Goal: Task Accomplishment & Management: Complete application form

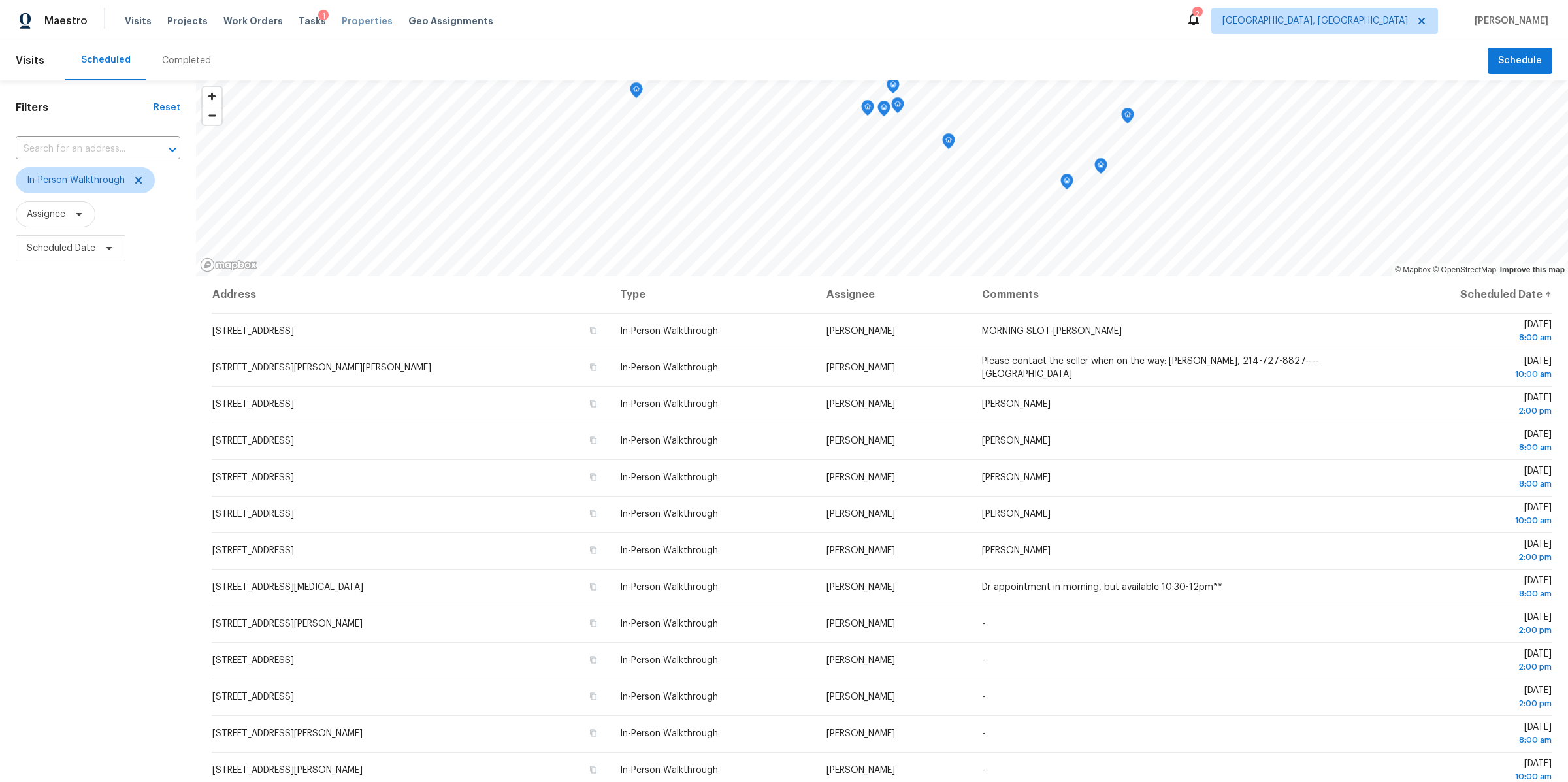
click at [349, 24] on span "Properties" at bounding box center [367, 21] width 51 height 13
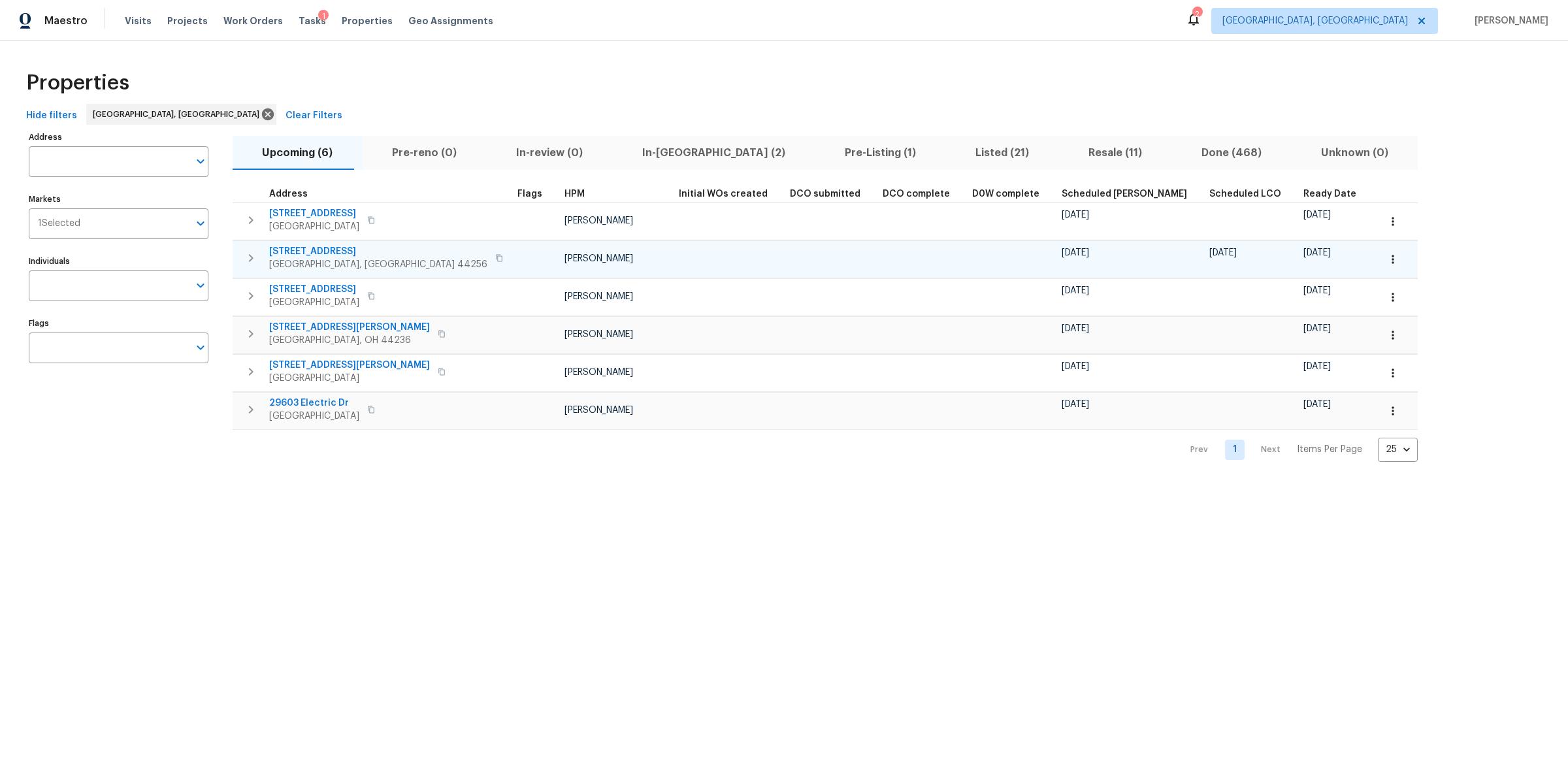
click at [1386, 258] on icon "button" at bounding box center [1393, 259] width 13 height 13
click at [1187, 375] on p "Admin: Closing" at bounding box center [1191, 375] width 64 height 14
click at [595, 81] on div at bounding box center [784, 391] width 1568 height 782
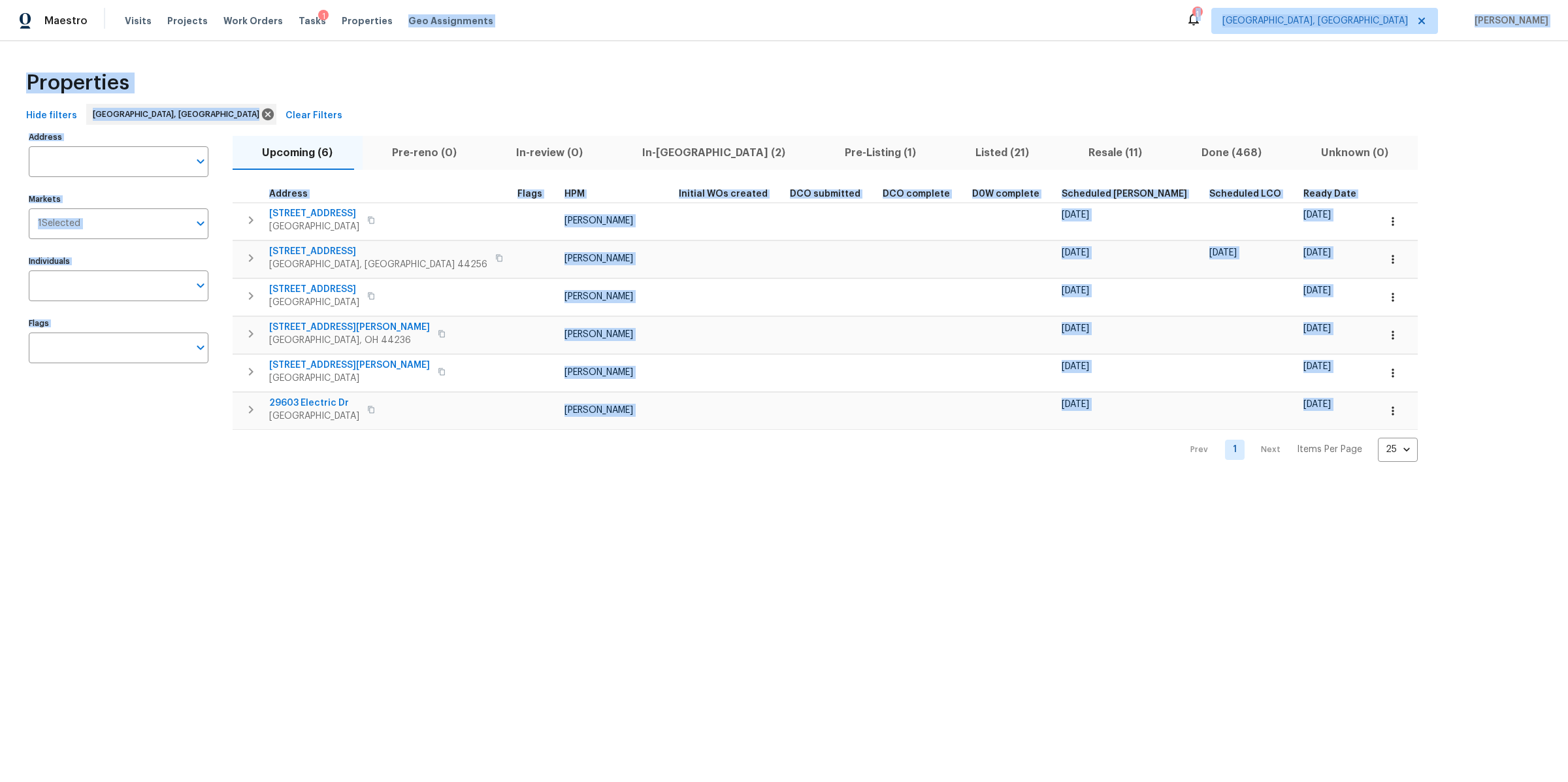
drag, startPoint x: 710, startPoint y: 649, endPoint x: 597, endPoint y: 8, distance: 650.9
click at [597, 8] on html "Maestro Visits Projects Work Orders Tasks 1 Properties Geo Assignments 1 Clevel…" at bounding box center [784, 242] width 1568 height 483
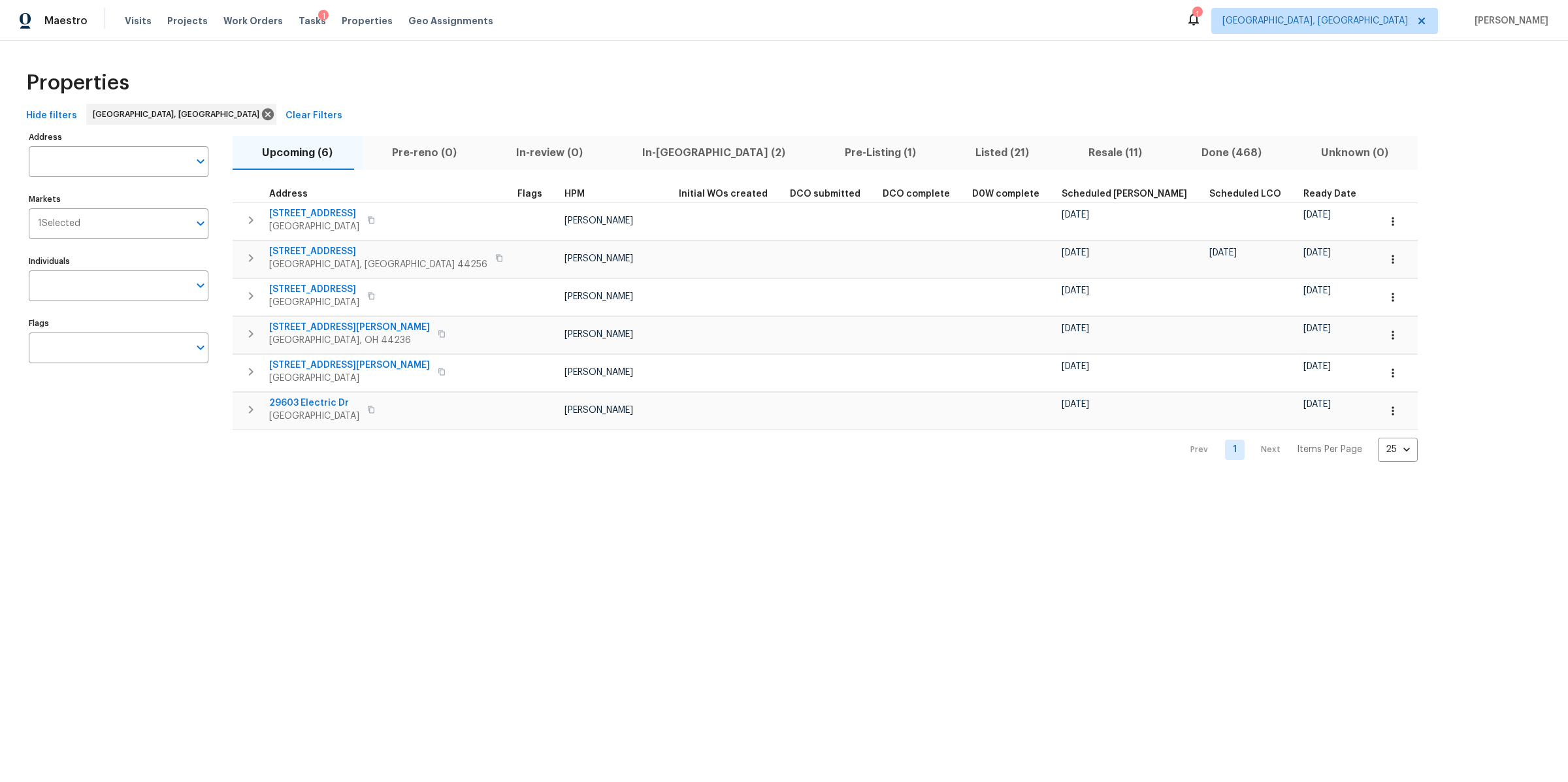
click at [544, 97] on div "Properties" at bounding box center [783, 83] width 1526 height 42
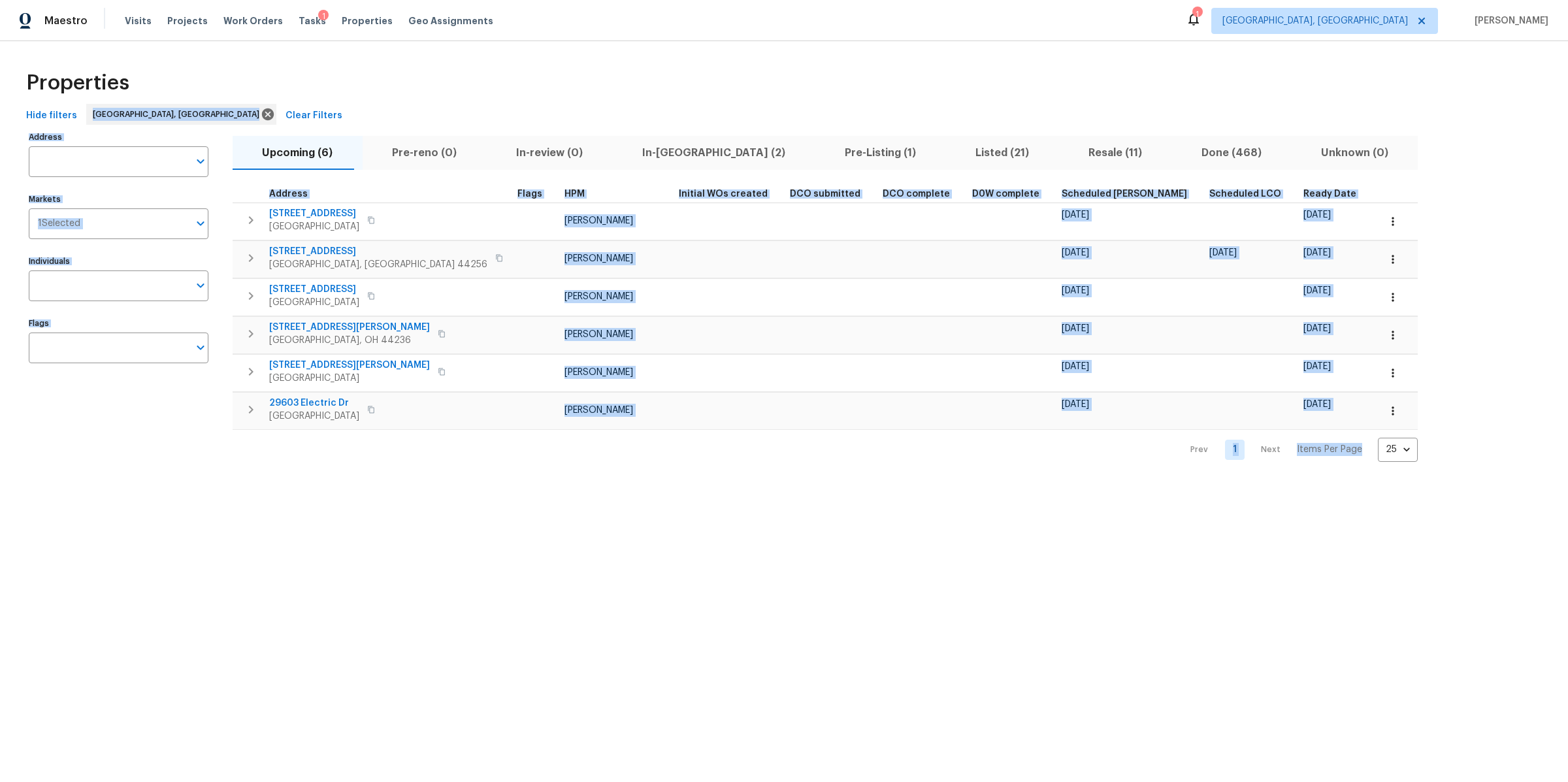
drag, startPoint x: 1348, startPoint y: 550, endPoint x: 1489, endPoint y: 660, distance: 178.8
click at [1489, 483] on html "Maestro Visits Projects Work Orders Tasks 1 Properties Geo Assignments 1 Clevel…" at bounding box center [784, 242] width 1568 height 483
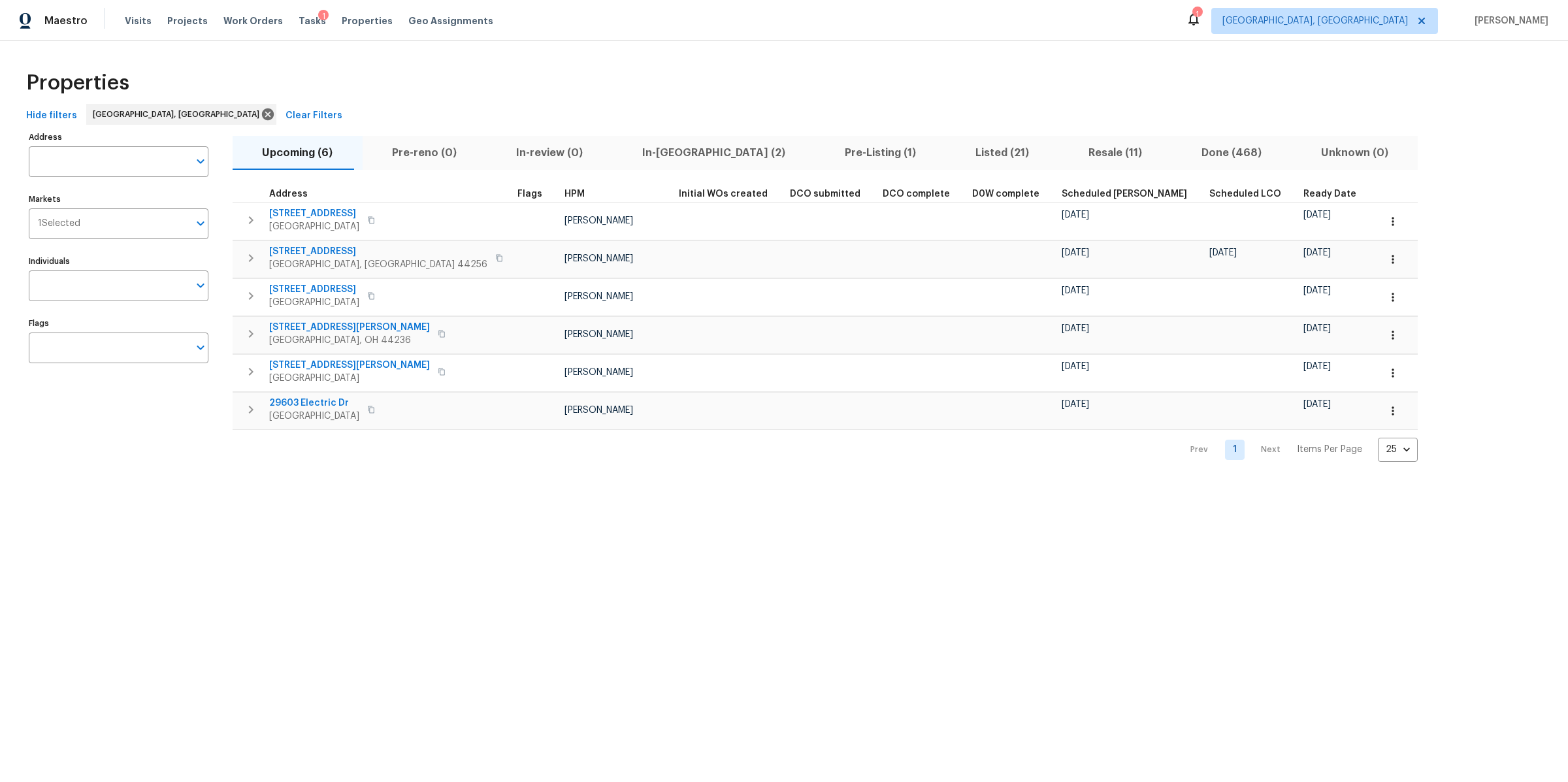
click at [1331, 483] on html "Maestro Visits Projects Work Orders Tasks 1 Properties Geo Assignments 1 Clevel…" at bounding box center [784, 242] width 1568 height 483
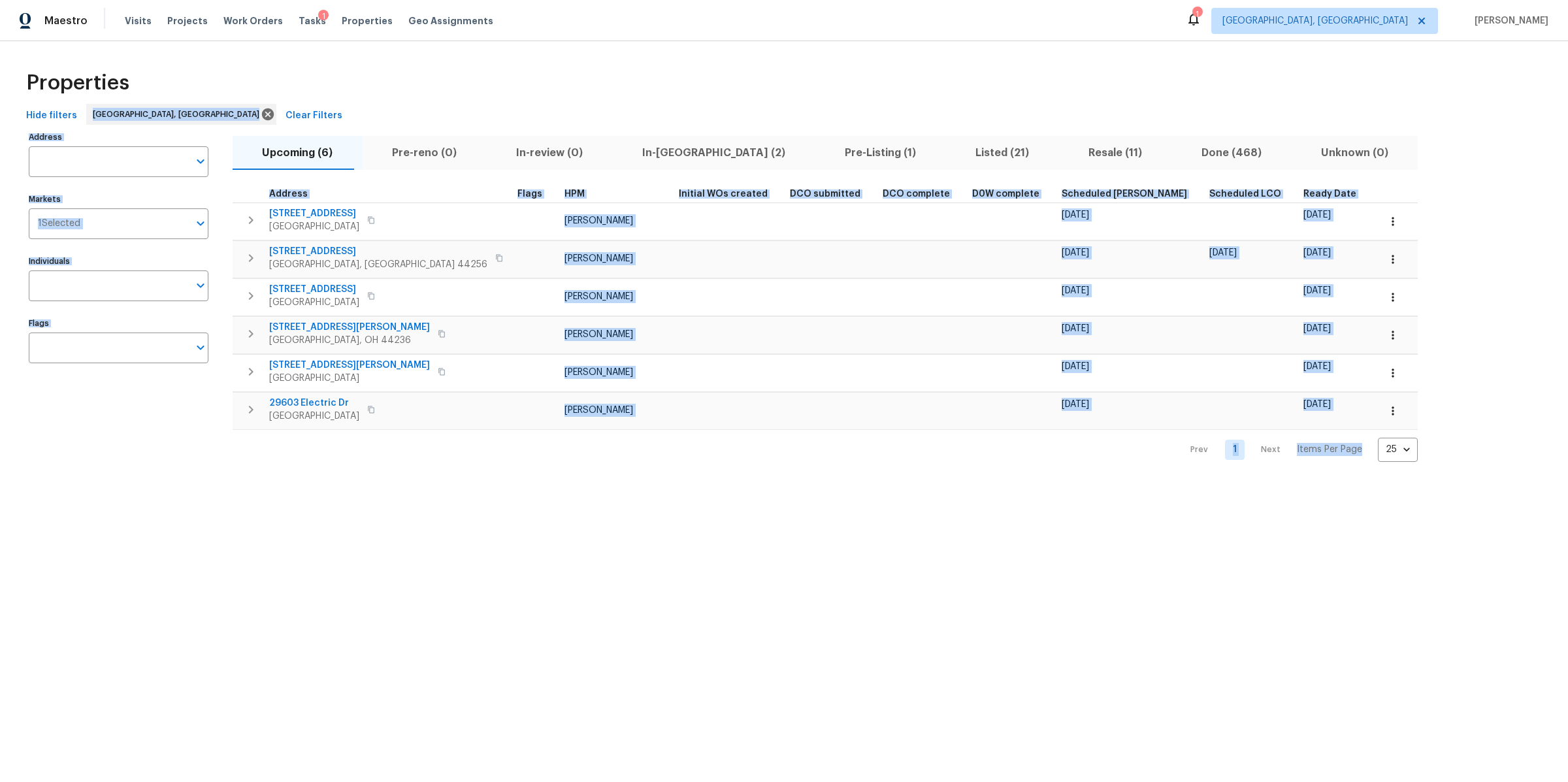
drag, startPoint x: 1339, startPoint y: 481, endPoint x: 702, endPoint y: 84, distance: 750.6
click at [702, 86] on html "Maestro Visits Projects Work Orders Tasks 1 Properties Geo Assignments 1 Clevel…" at bounding box center [784, 242] width 1568 height 483
click at [702, 84] on div "Properties" at bounding box center [783, 83] width 1526 height 42
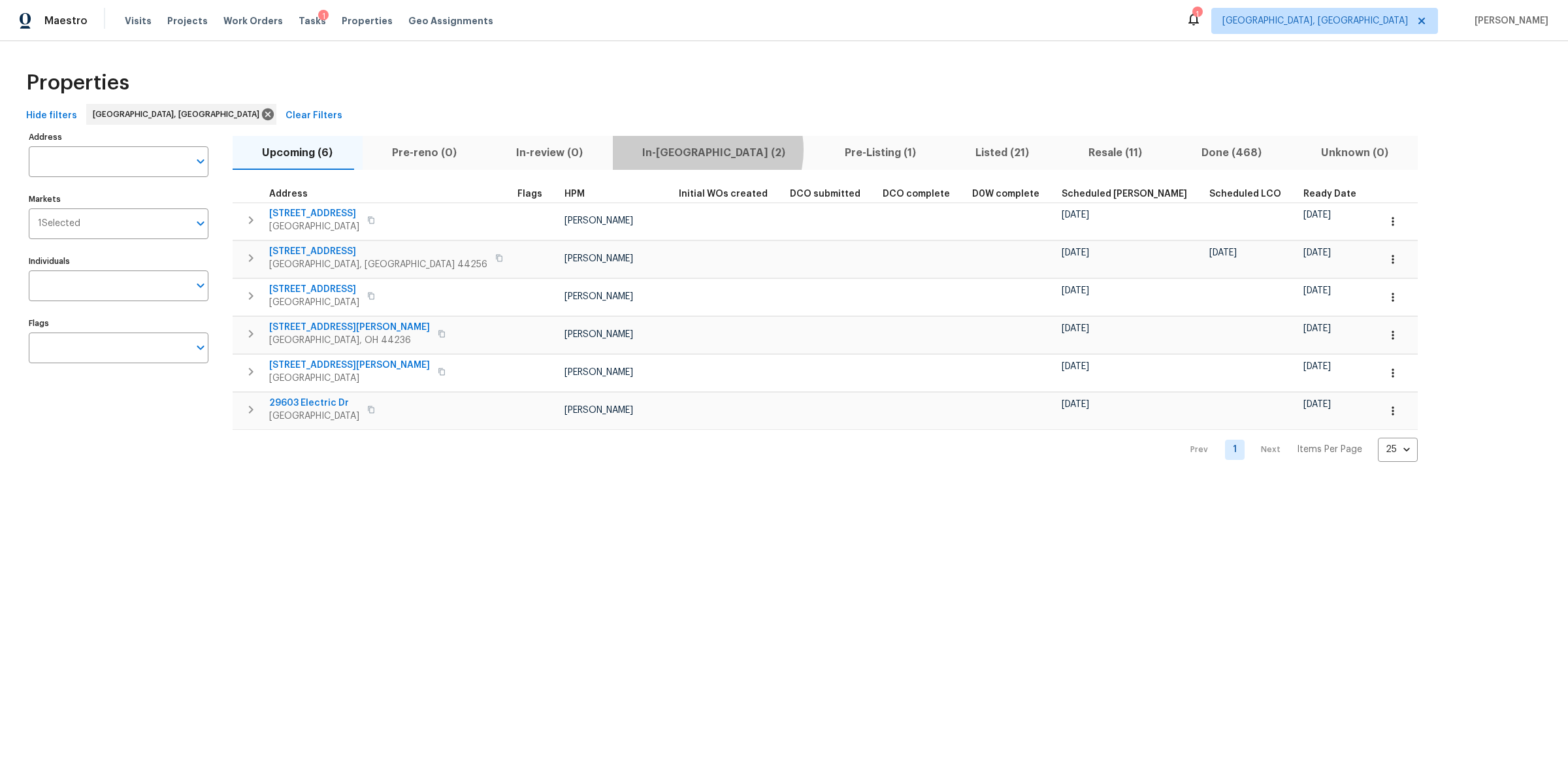
click at [679, 150] on span "In-reno (2)" at bounding box center [714, 153] width 187 height 18
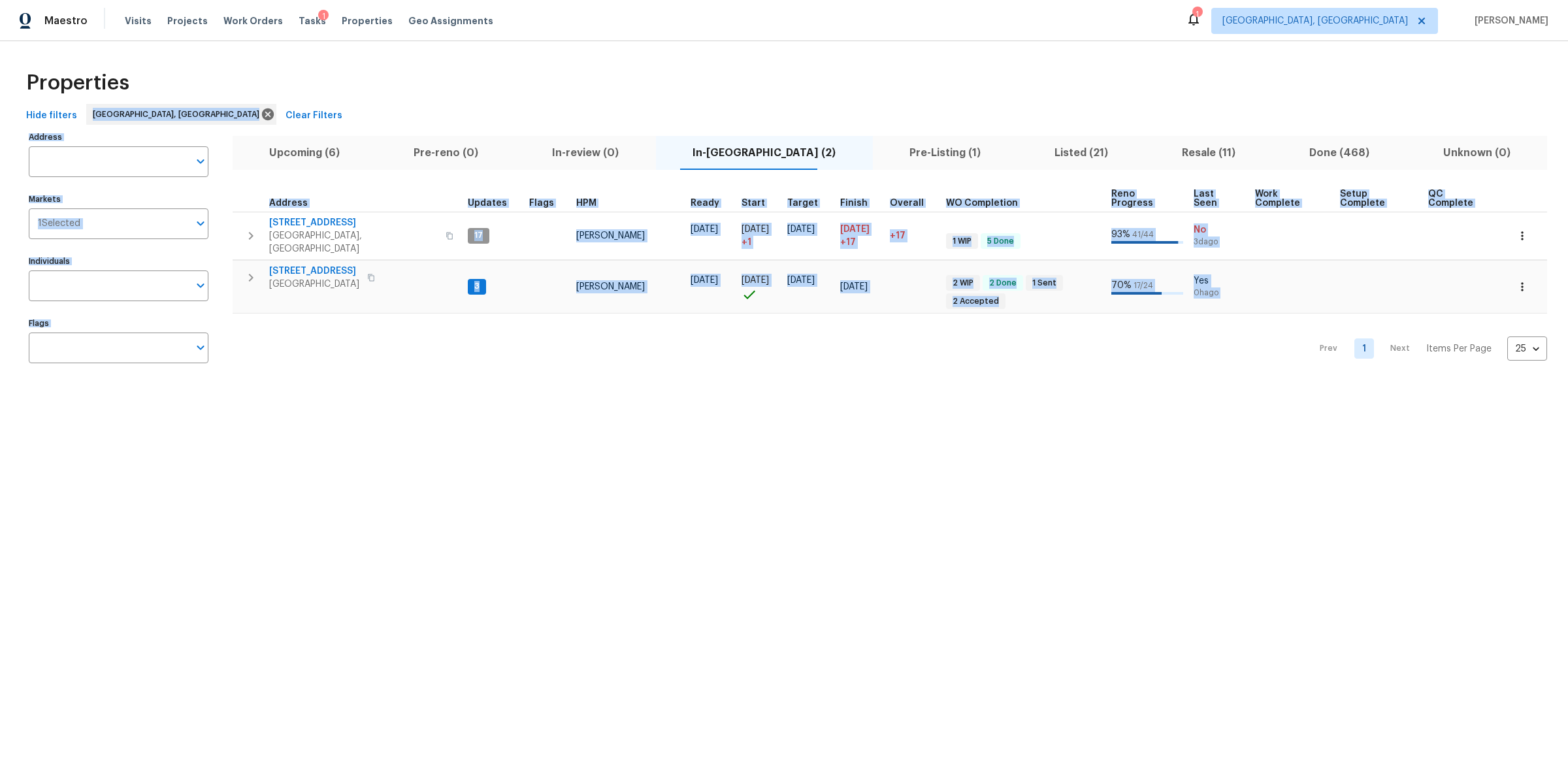
drag, startPoint x: 431, startPoint y: 84, endPoint x: 551, endPoint y: 440, distance: 375.7
click at [551, 397] on html "Maestro Visits Projects Work Orders Tasks 1 Properties Geo Assignments 1 Clevel…" at bounding box center [784, 199] width 1568 height 397
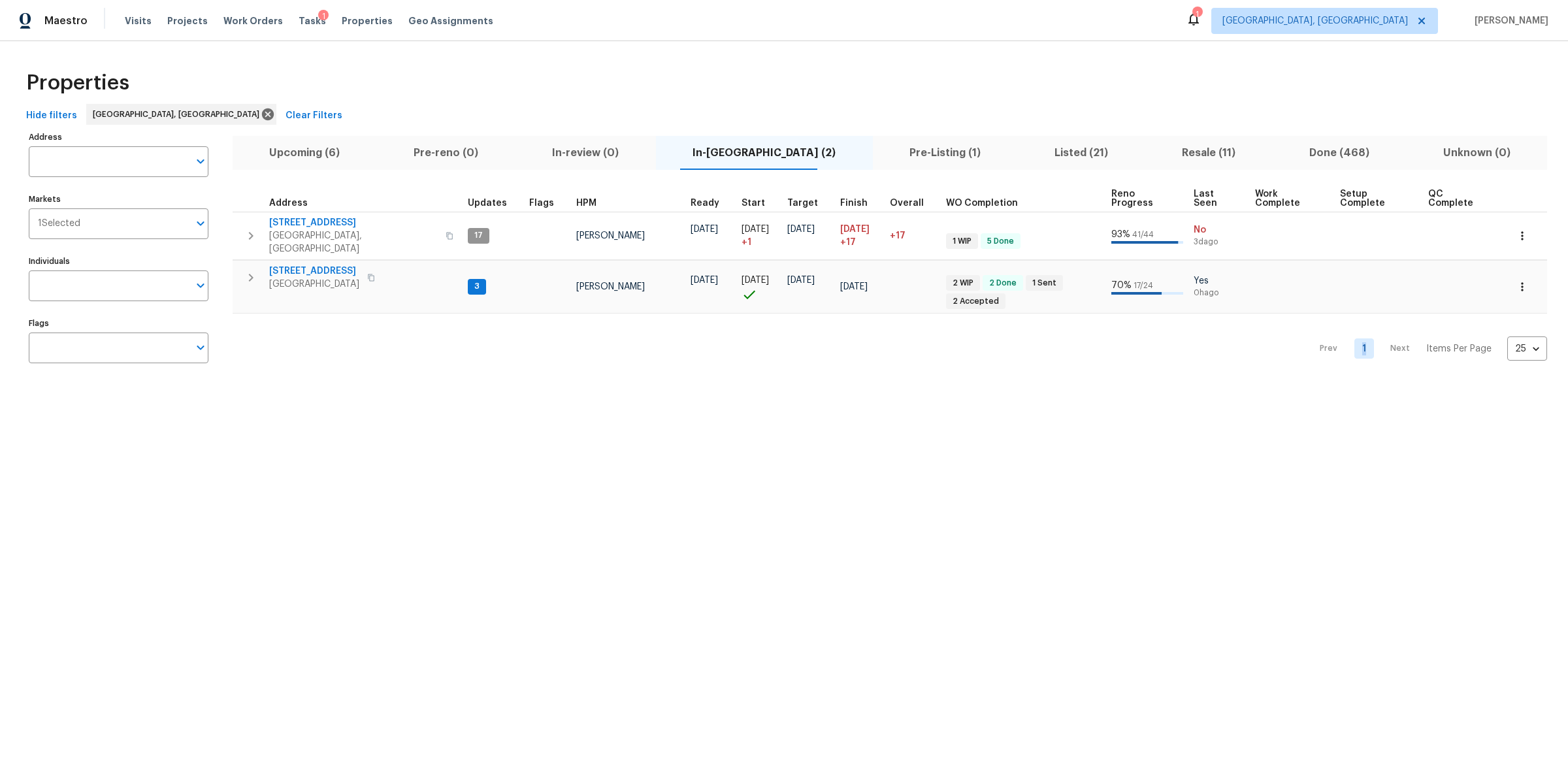
drag, startPoint x: 551, startPoint y: 440, endPoint x: 527, endPoint y: 458, distance: 30.0
click at [527, 397] on html "Maestro Visits Projects Work Orders Tasks 1 Properties Geo Assignments 1 Clevel…" at bounding box center [784, 199] width 1568 height 397
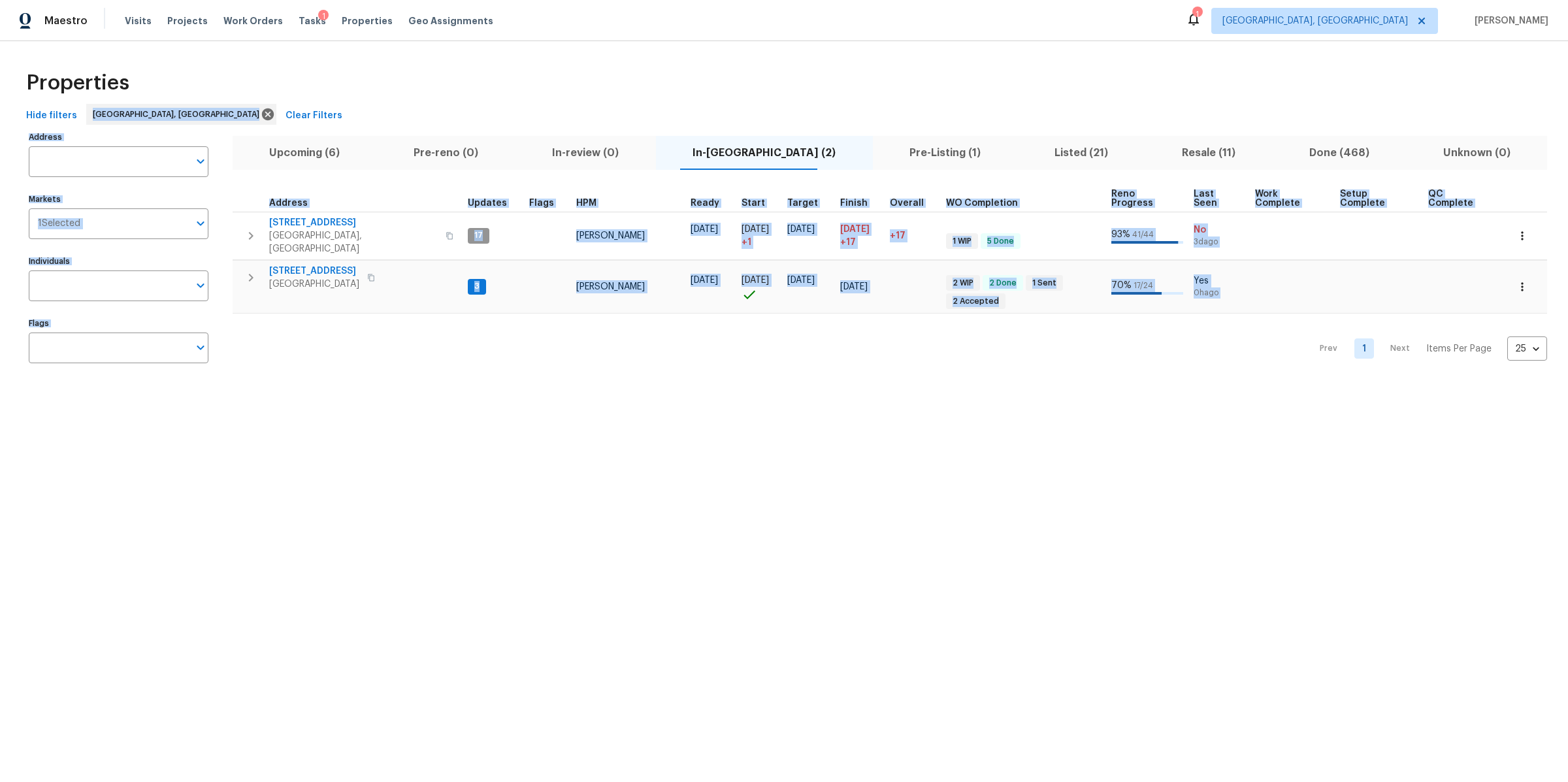
drag, startPoint x: 330, startPoint y: 80, endPoint x: 664, endPoint y: 499, distance: 535.8
click at [664, 397] on html "Maestro Visits Projects Work Orders Tasks 1 Properties Geo Assignments 1 Clevel…" at bounding box center [784, 199] width 1568 height 397
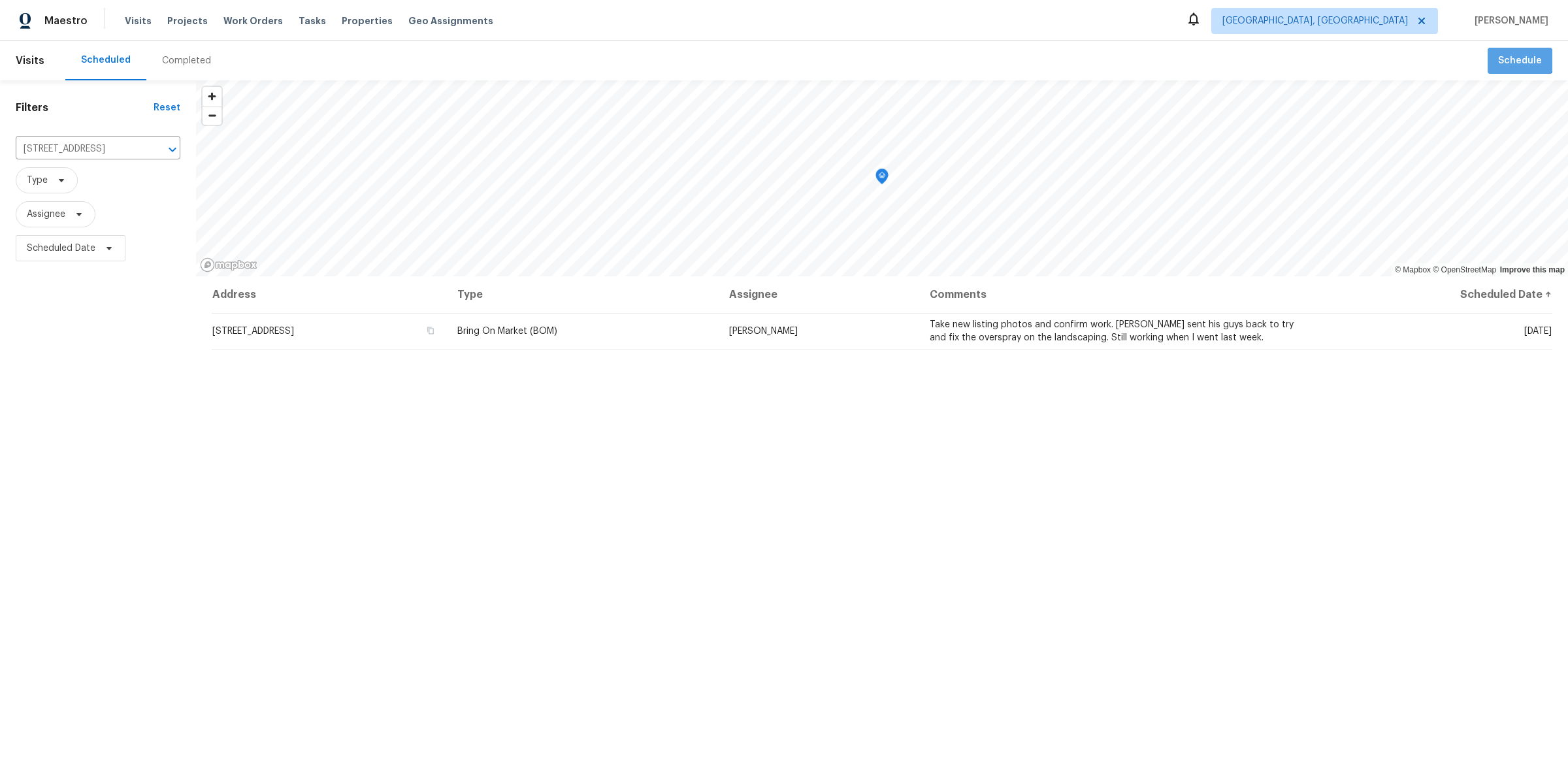
click at [1517, 51] on button "Schedule" at bounding box center [1520, 61] width 64 height 27
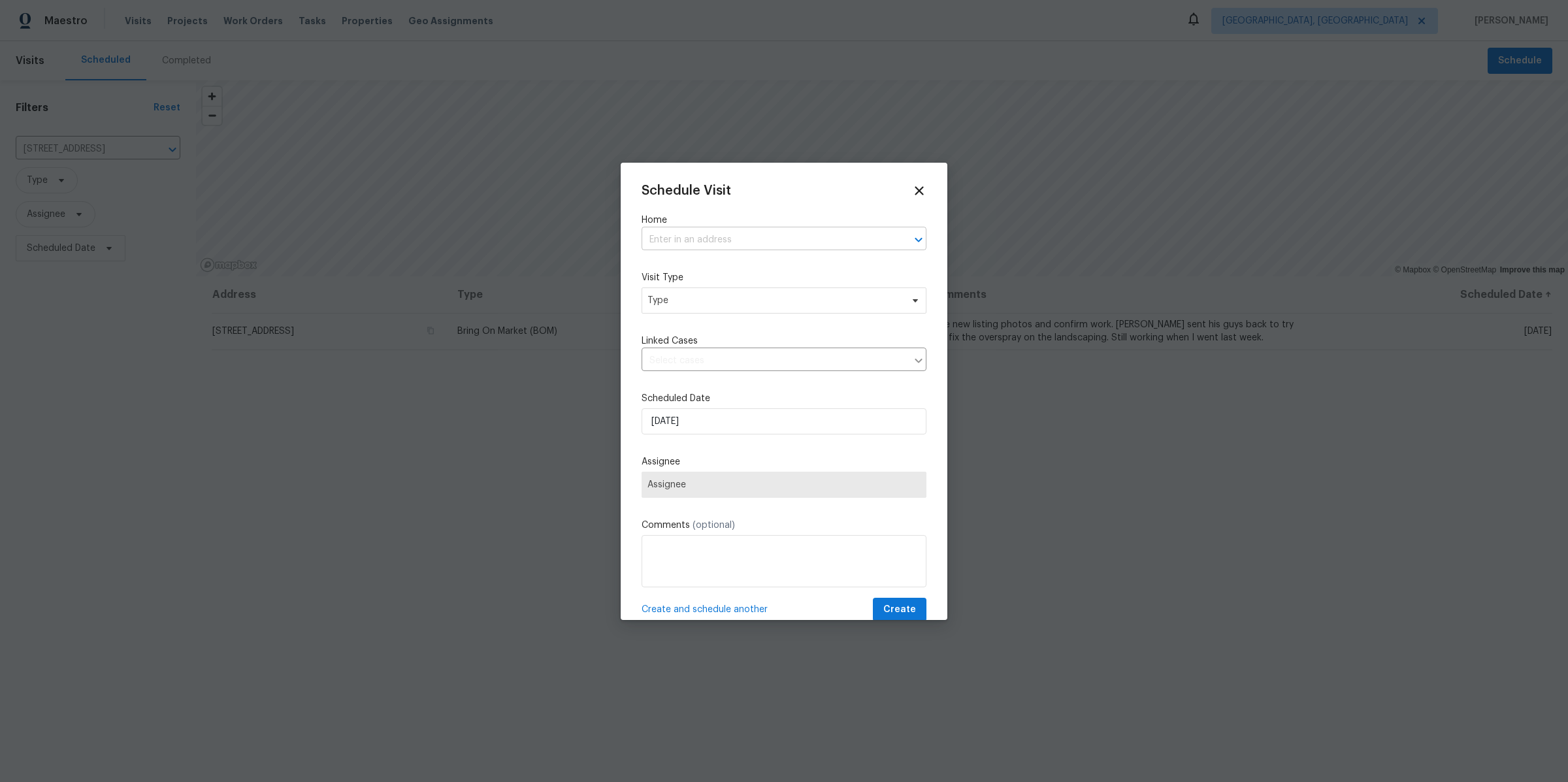
click at [700, 241] on input "text" at bounding box center [766, 240] width 248 height 20
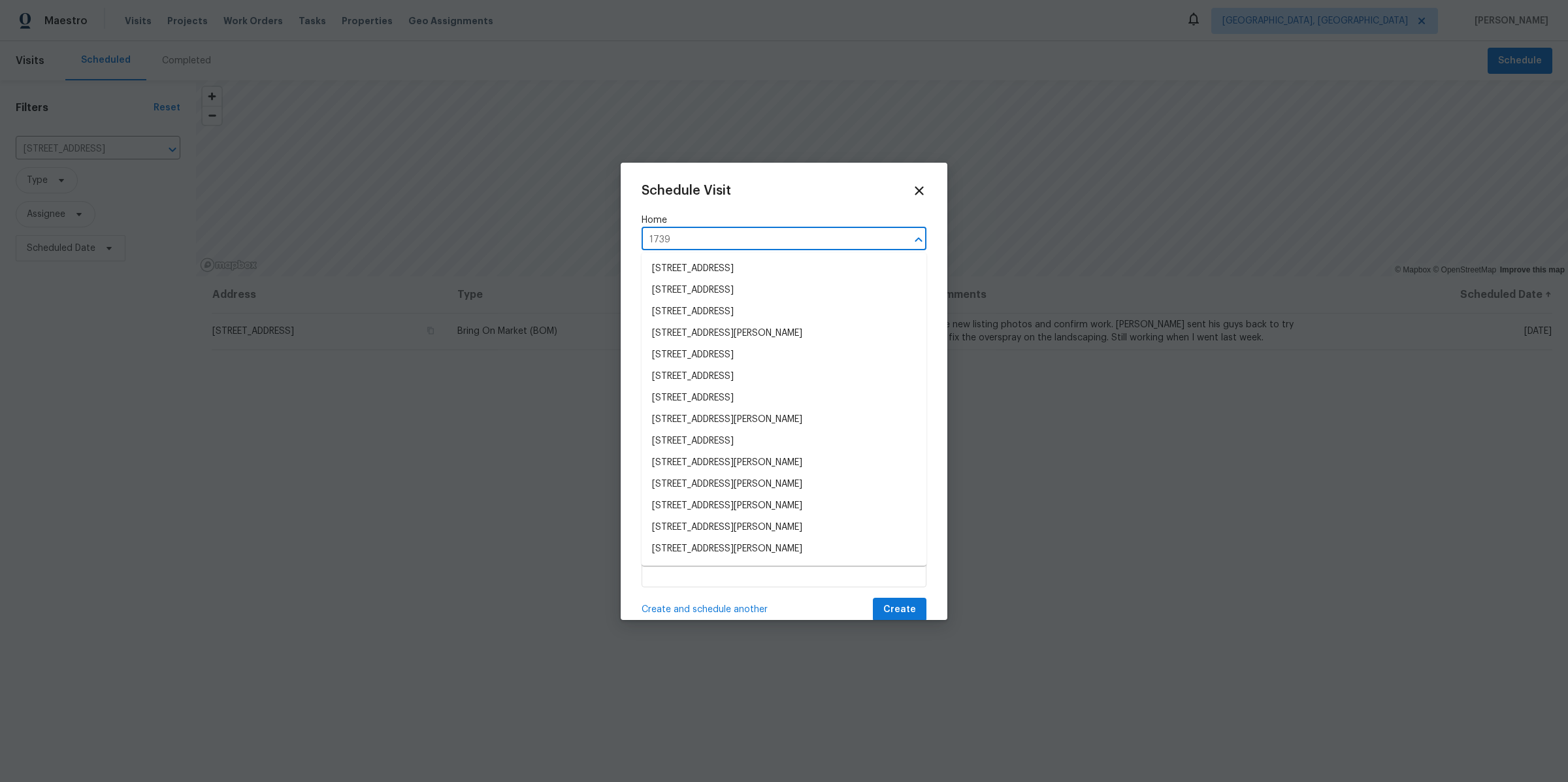
type input "17394"
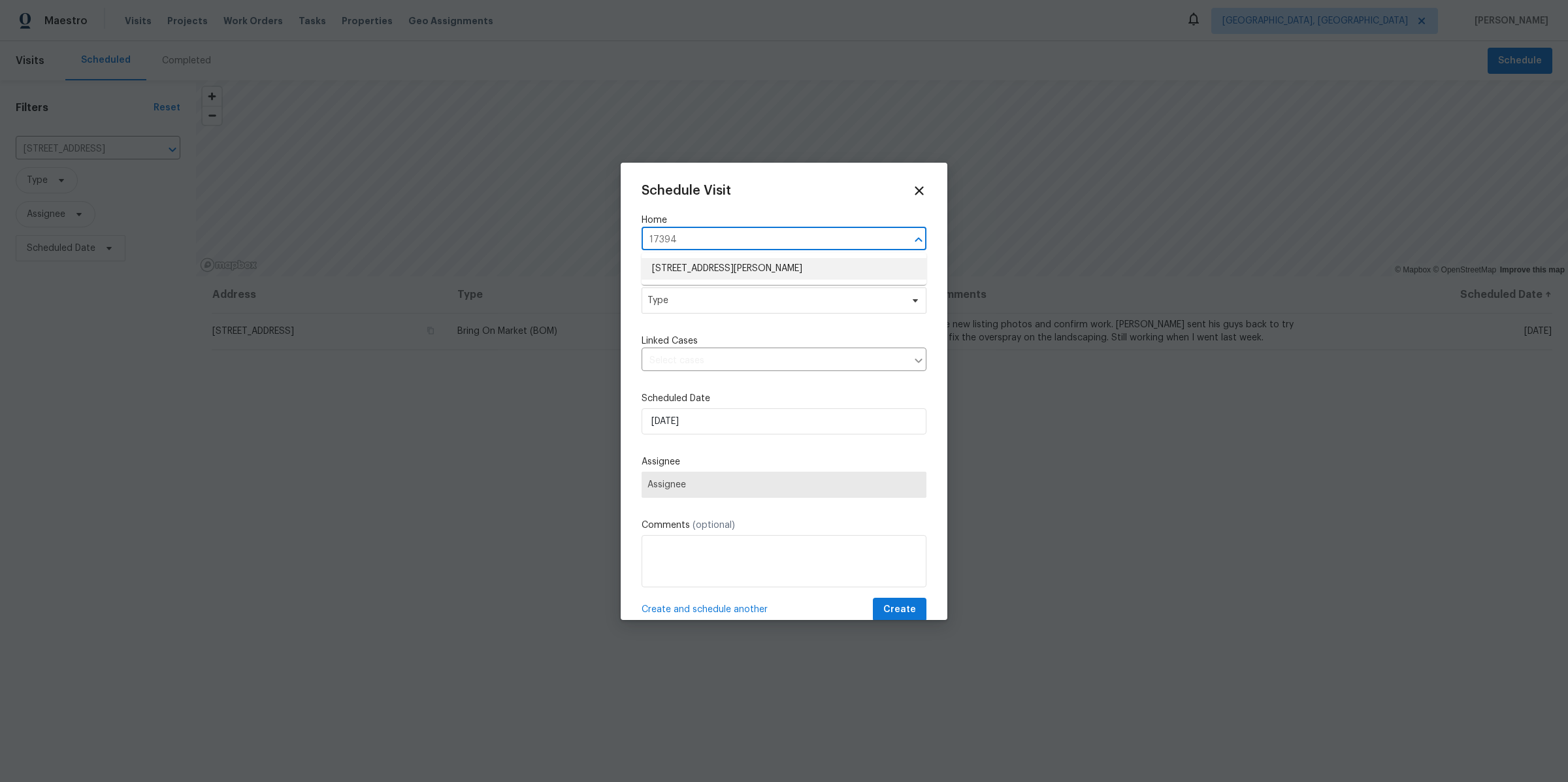
click at [746, 274] on li "[STREET_ADDRESS][PERSON_NAME]" at bounding box center [784, 269] width 285 height 21
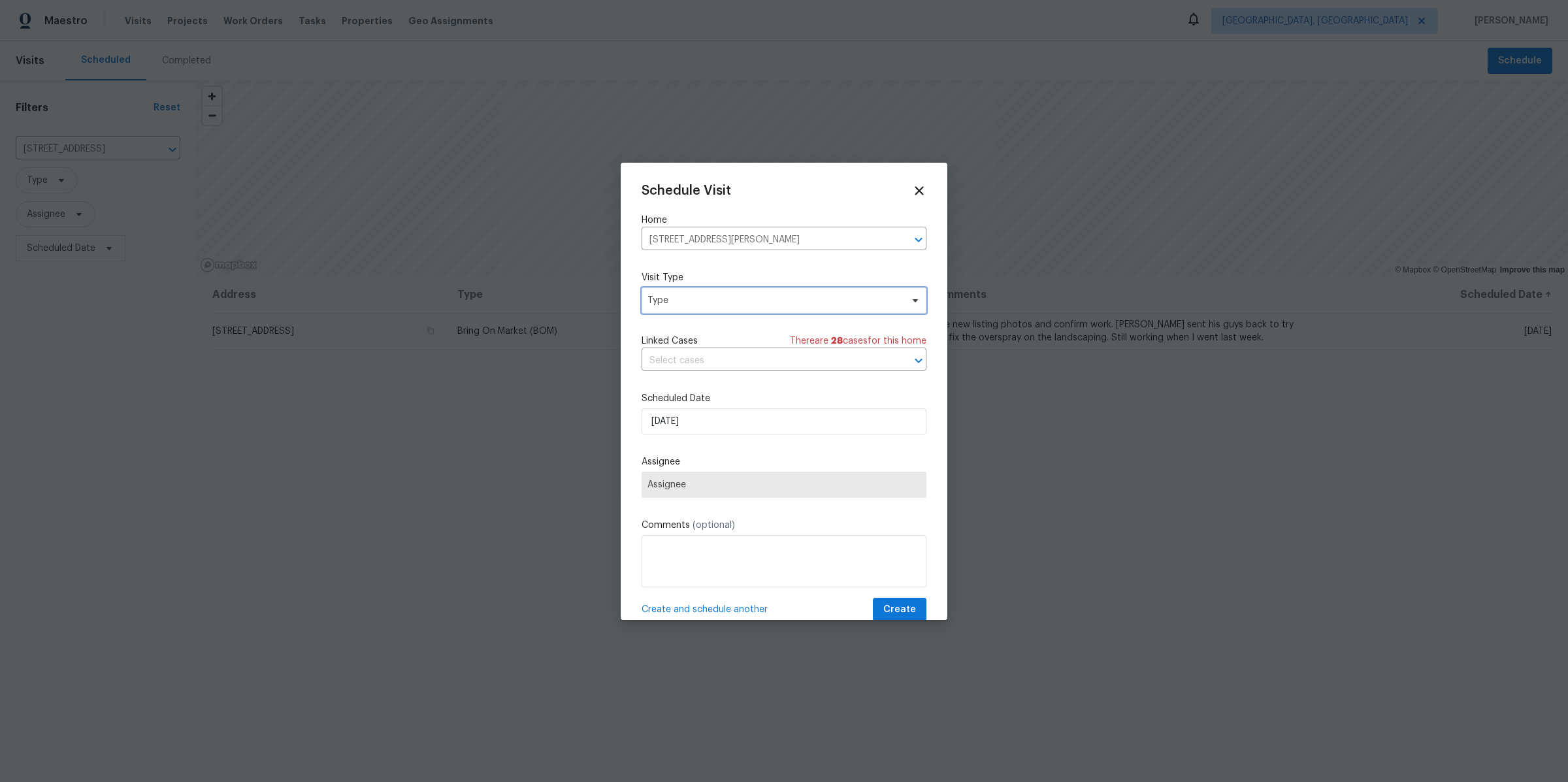
click at [691, 308] on span "Type" at bounding box center [784, 301] width 285 height 26
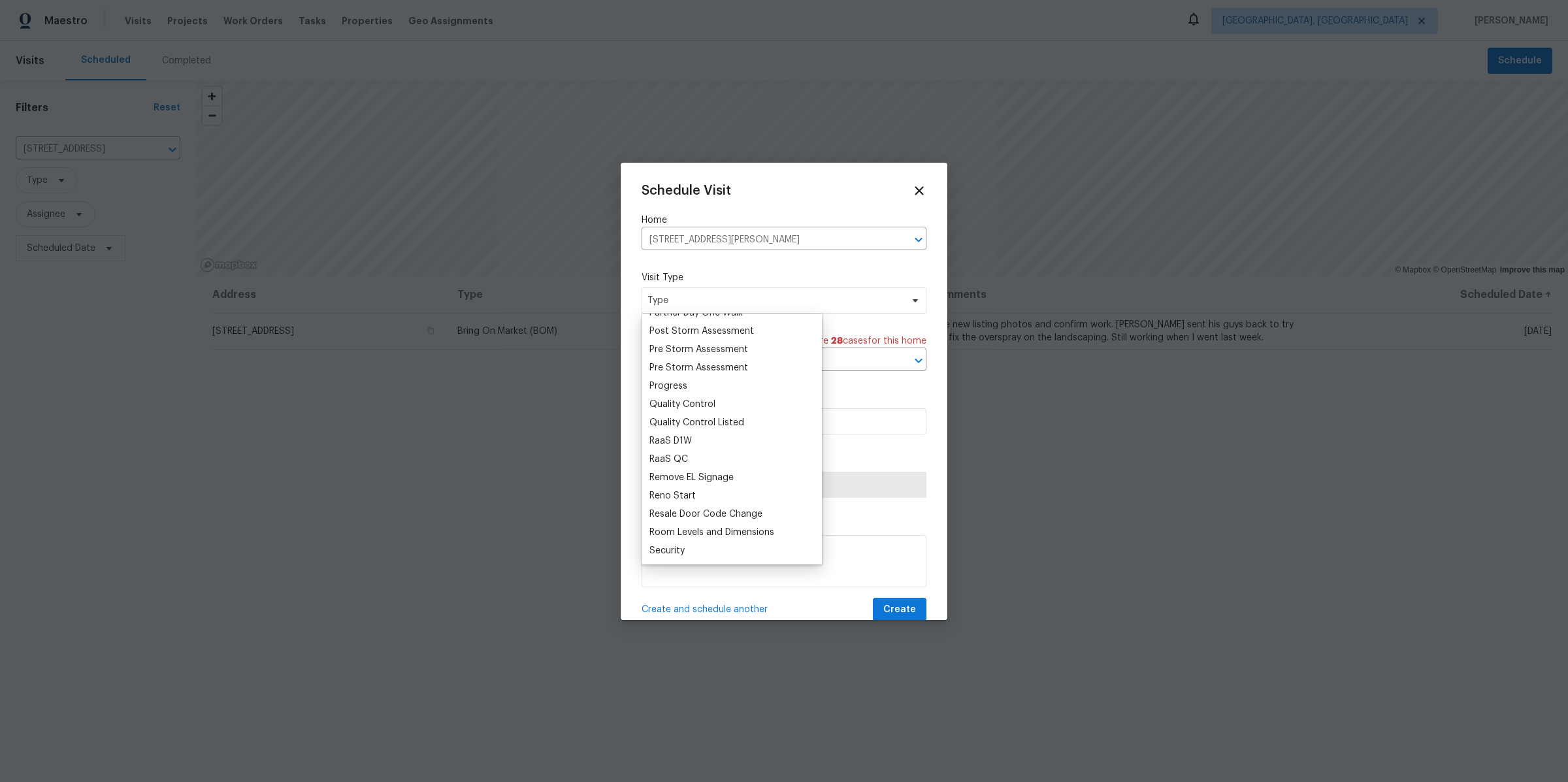
scroll to position [849, 0]
click at [668, 351] on div "Progress" at bounding box center [668, 353] width 38 height 13
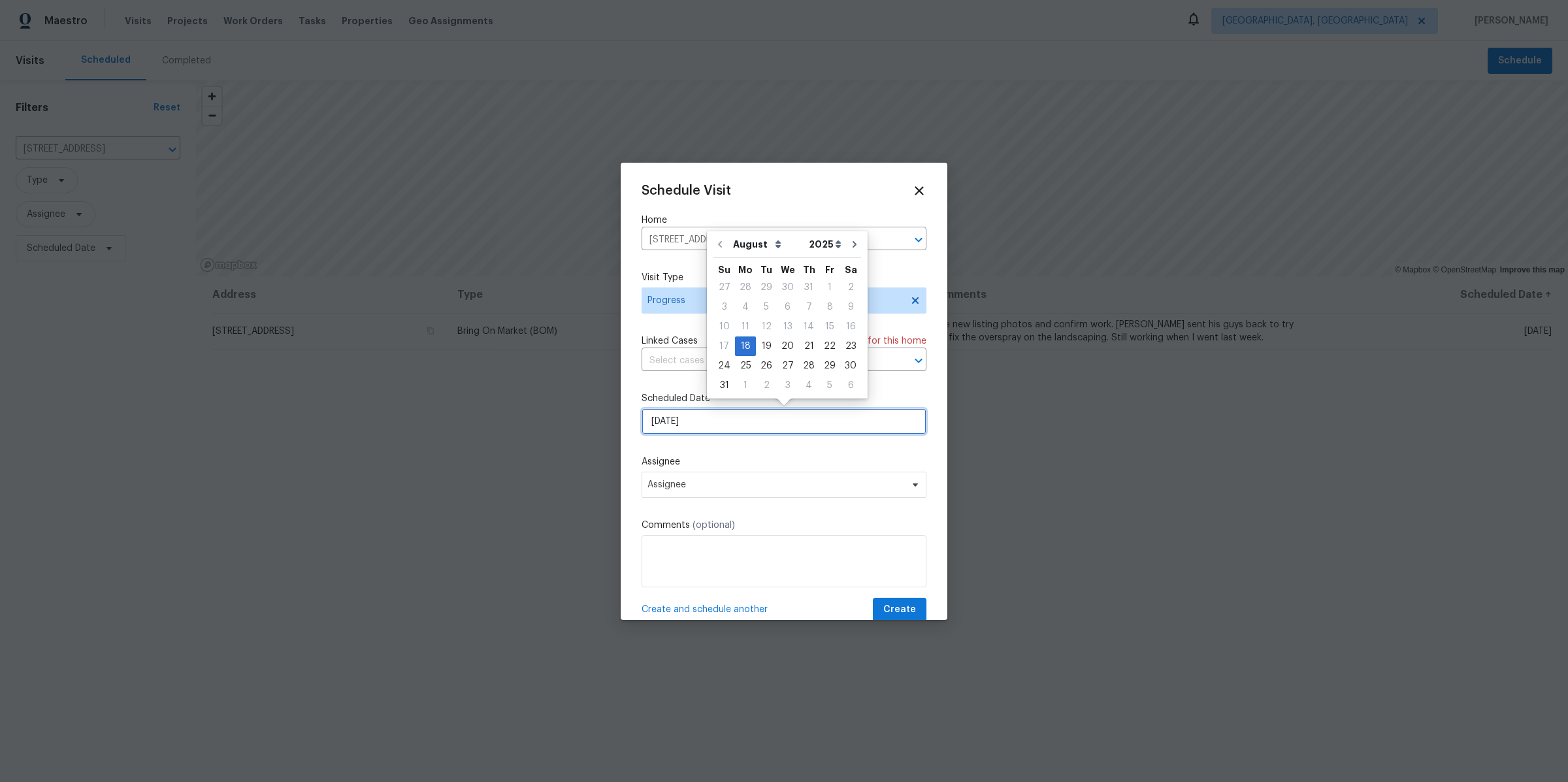
click at [672, 429] on input "[DATE]" at bounding box center [784, 422] width 285 height 26
click at [759, 345] on div "19" at bounding box center [766, 347] width 21 height 18
type input "[DATE]"
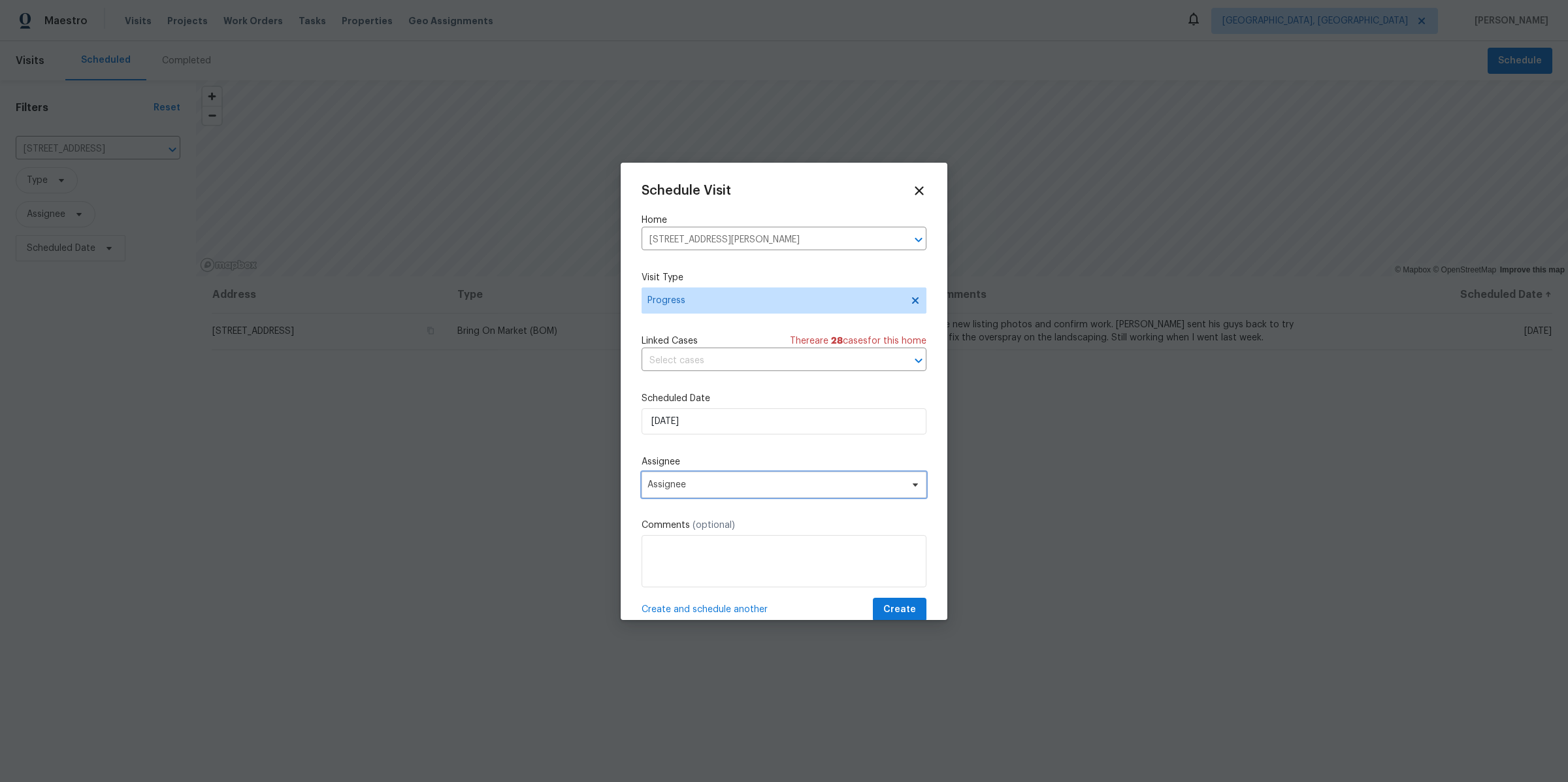
click at [711, 476] on span "Assignee" at bounding box center [784, 485] width 285 height 26
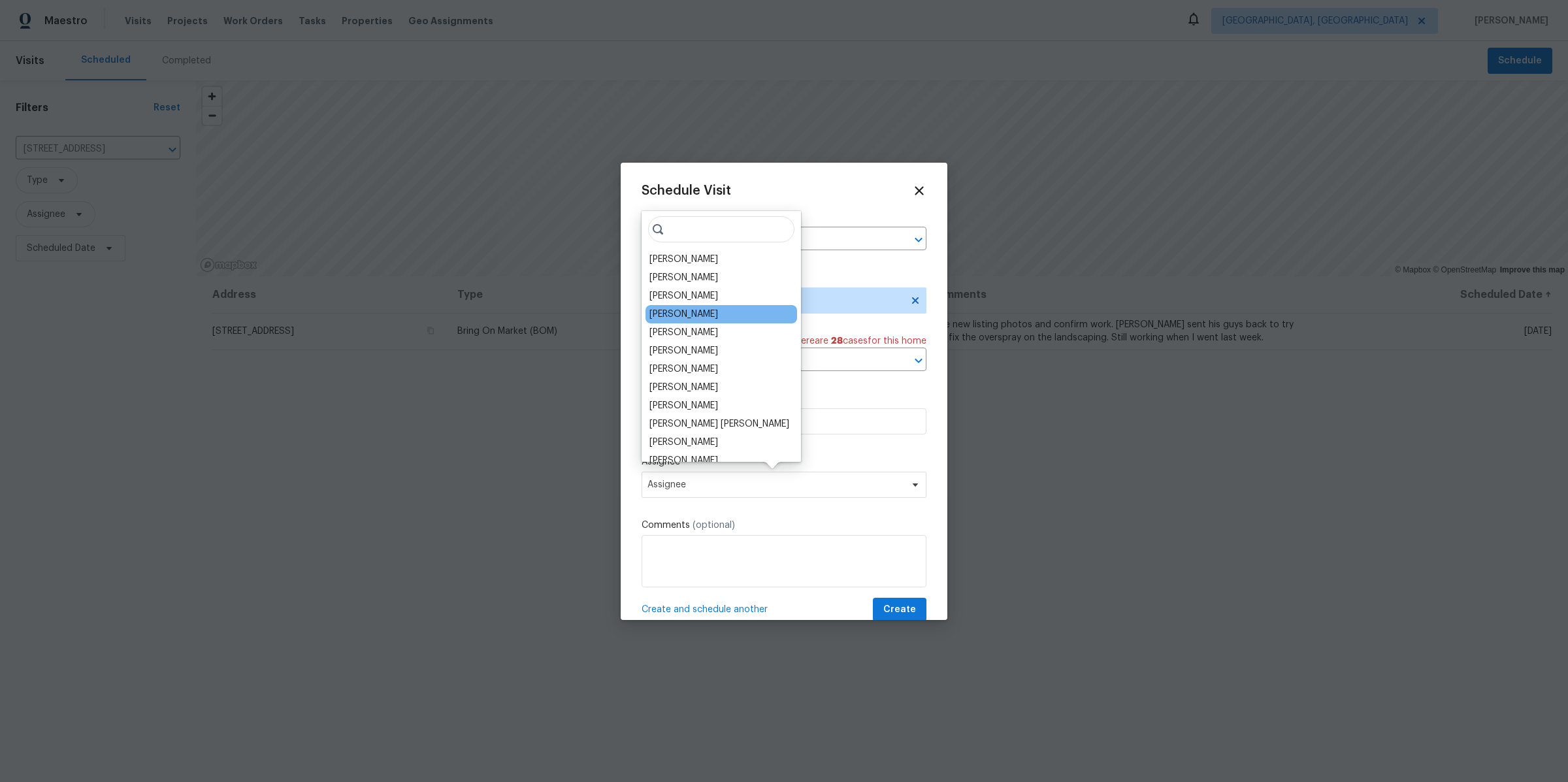
click at [677, 309] on div "[PERSON_NAME]" at bounding box center [684, 314] width 69 height 13
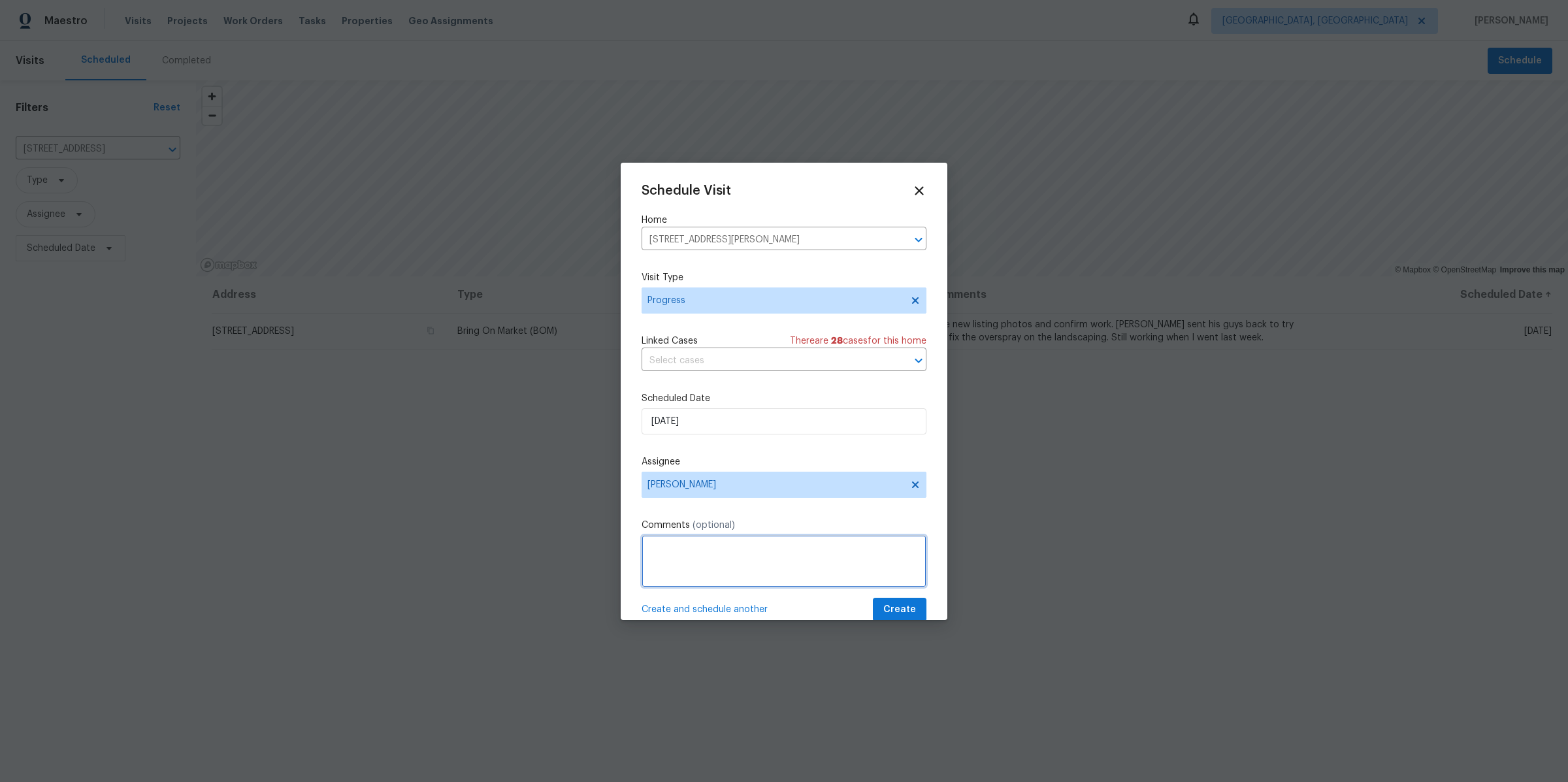
click at [664, 557] on textarea at bounding box center [784, 561] width 285 height 52
type textarea "Inspection failed for the same reasons as last time. Cooridnate repair and upda…"
click at [896, 613] on span "Create" at bounding box center [899, 610] width 33 height 16
